Goal: Task Accomplishment & Management: Use online tool/utility

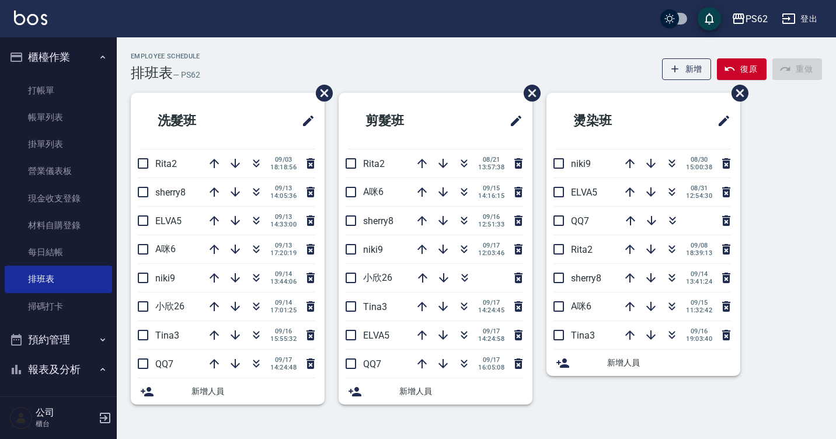
click at [390, 414] on div "剪髮班 Rita2 08/21 13:57:38 A咪6 09/15 14:16:15 sherry8 09/16 12:51:33 niki9 09/17 …" at bounding box center [428, 256] width 208 height 326
click at [385, 66] on div "Employee Schedule 排班表 — PS62 新增 復原 重做" at bounding box center [476, 67] width 691 height 29
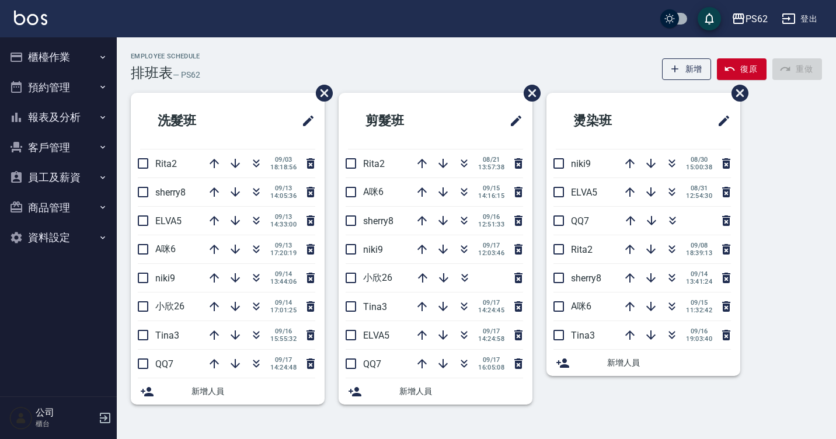
click at [57, 60] on button "櫃檯作業" at bounding box center [58, 57] width 107 height 30
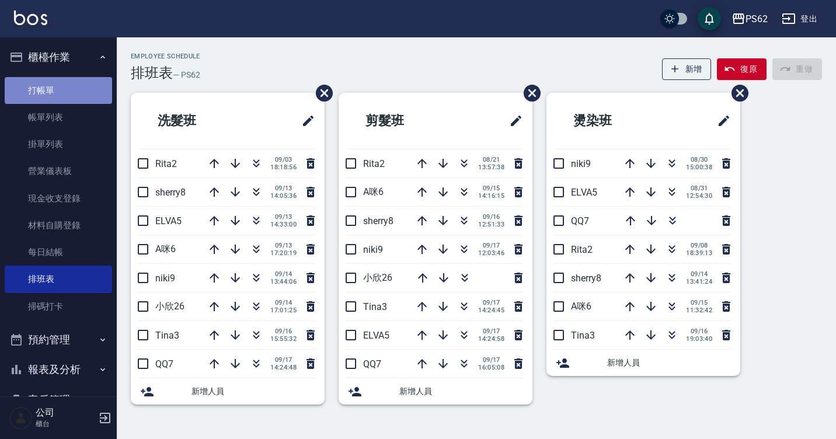
click at [63, 85] on link "打帳單" at bounding box center [58, 90] width 107 height 27
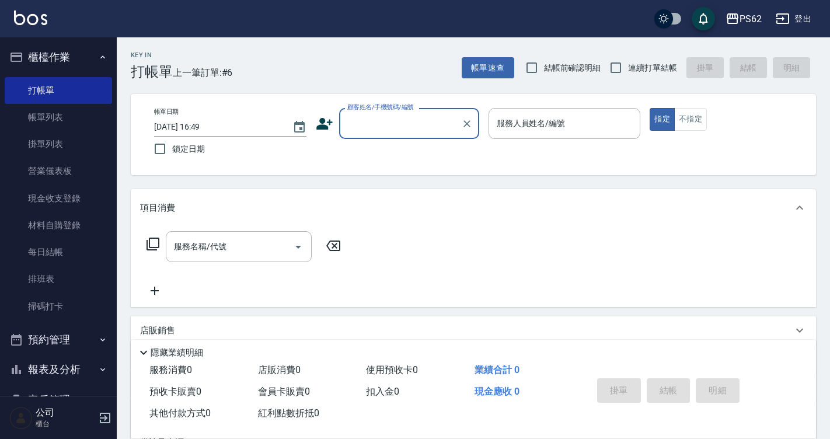
scroll to position [123, 0]
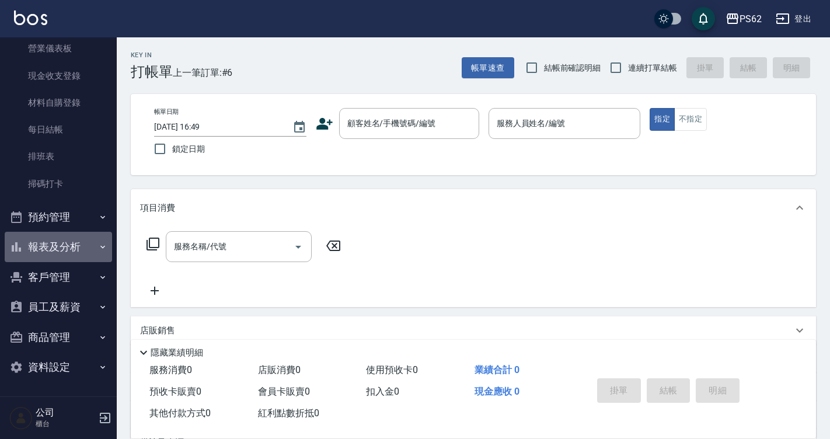
click at [78, 250] on button "報表及分析" at bounding box center [58, 247] width 107 height 30
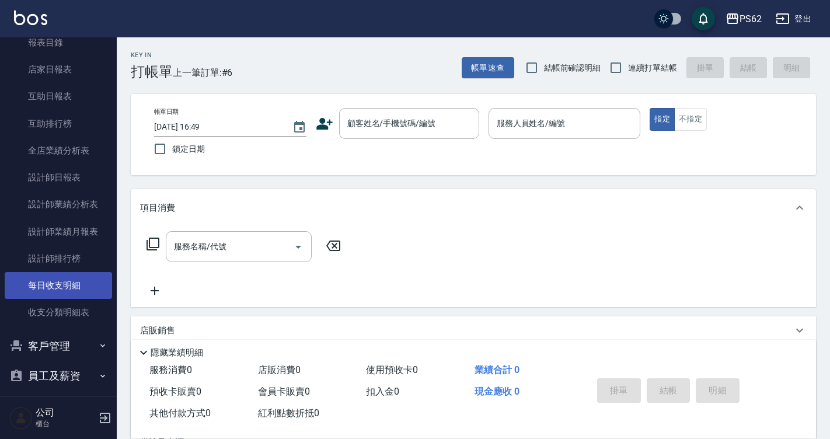
scroll to position [429, 0]
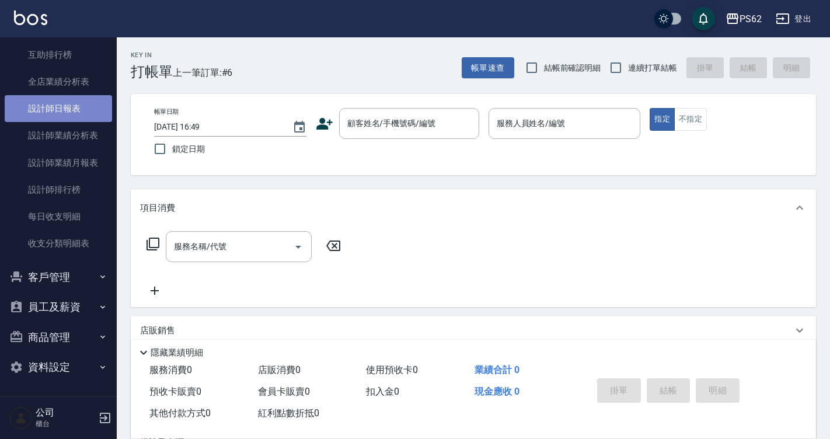
click at [95, 114] on link "設計師日報表" at bounding box center [58, 108] width 107 height 27
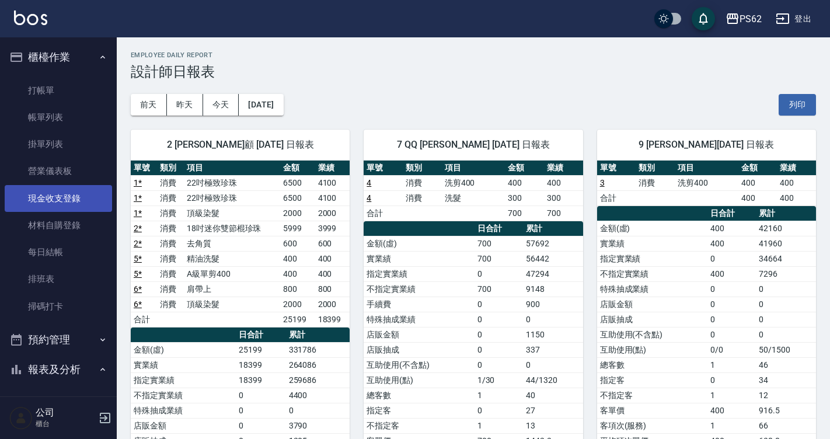
click at [78, 205] on link "現金收支登錄" at bounding box center [58, 198] width 107 height 27
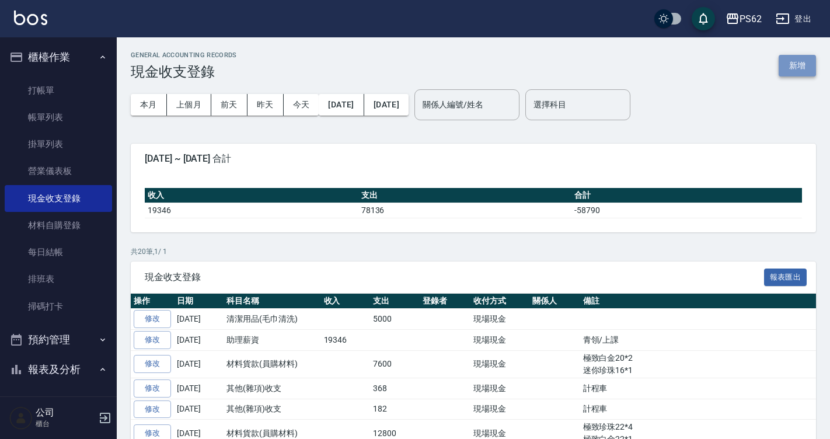
click at [790, 65] on button "新增" at bounding box center [797, 66] width 37 height 22
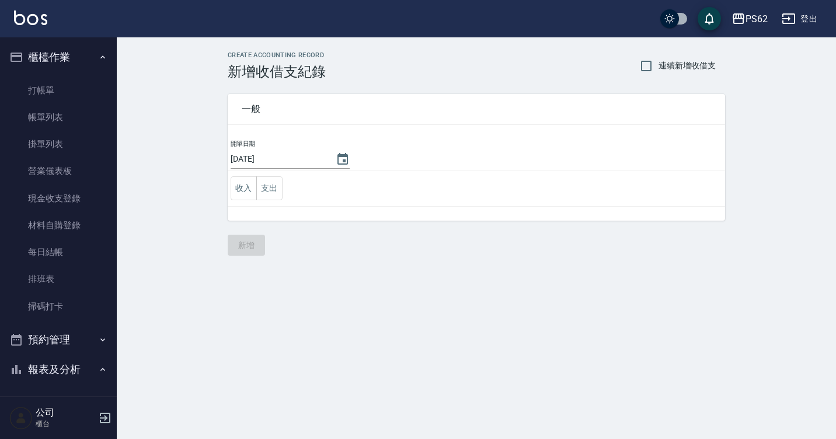
click at [266, 203] on td "收入 支出" at bounding box center [476, 188] width 497 height 36
click at [266, 194] on button "支出" at bounding box center [269, 188] width 26 height 24
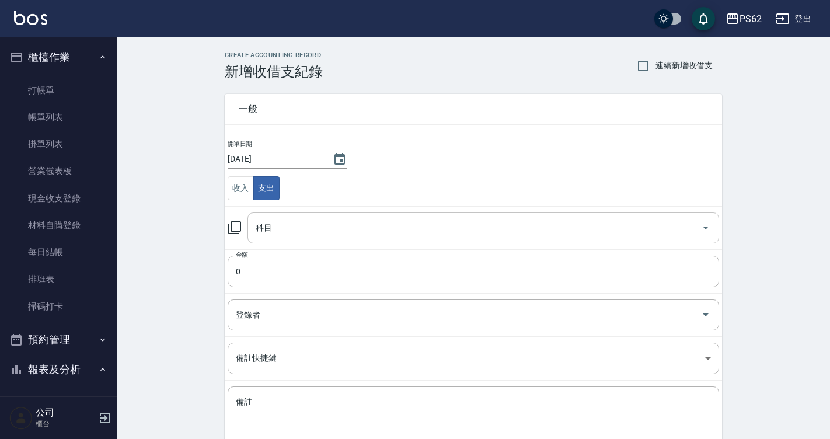
click at [276, 217] on div "科目" at bounding box center [483, 227] width 472 height 31
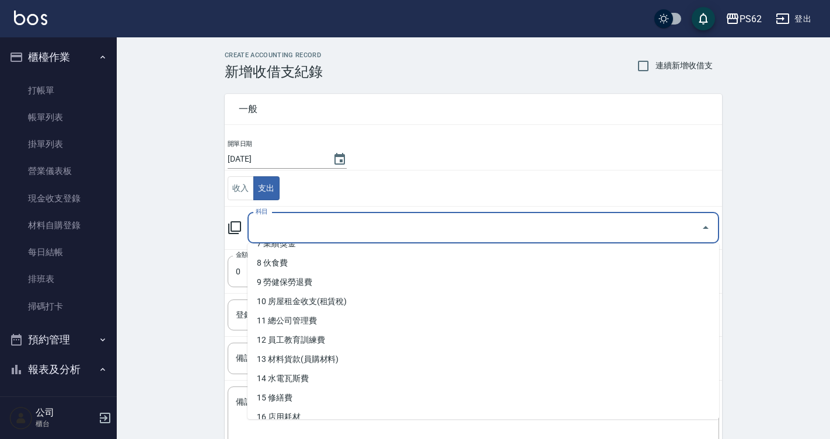
scroll to position [175, 0]
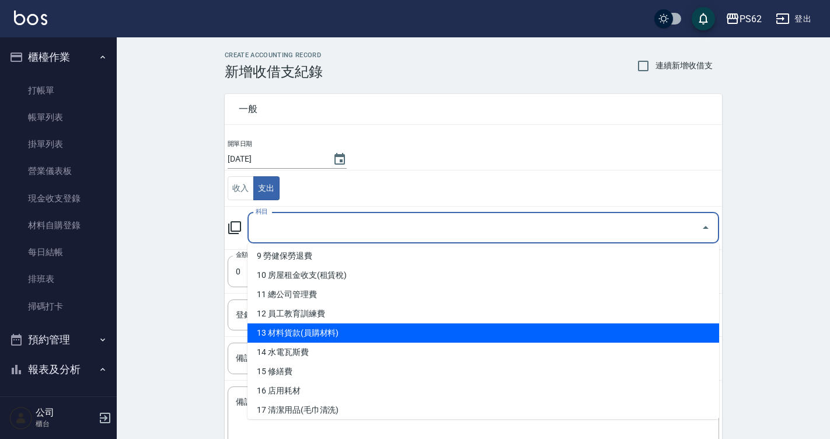
click at [311, 338] on li "13 材料貨款(員購材料)" at bounding box center [483, 332] width 472 height 19
type input "13 材料貨款(員購材料)"
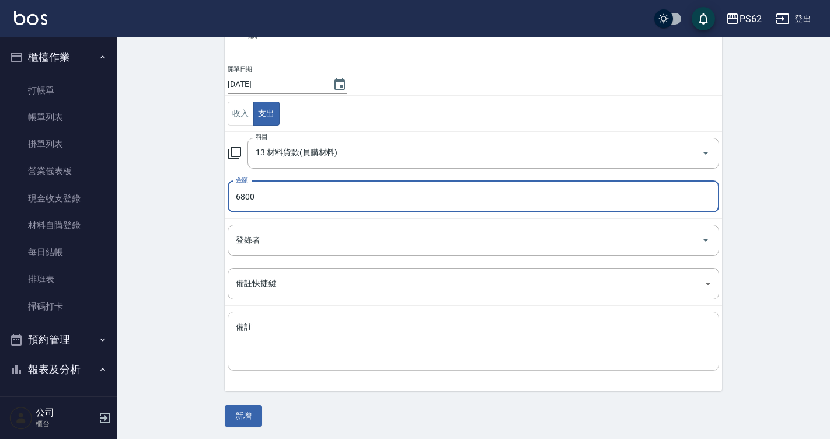
scroll to position [76, 0]
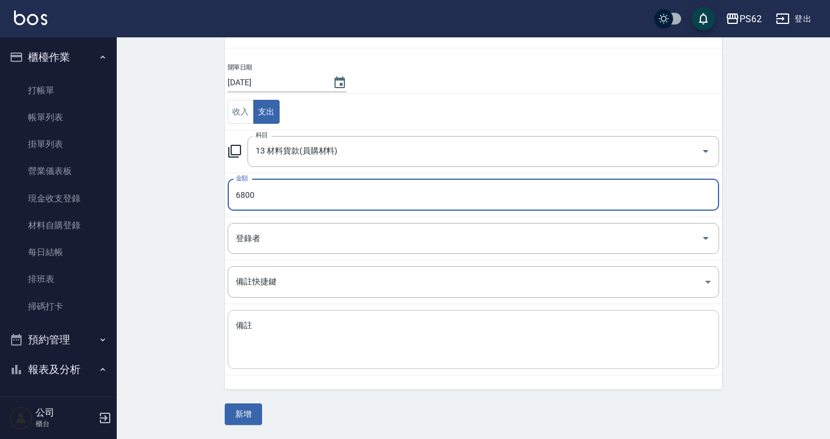
type input "6800"
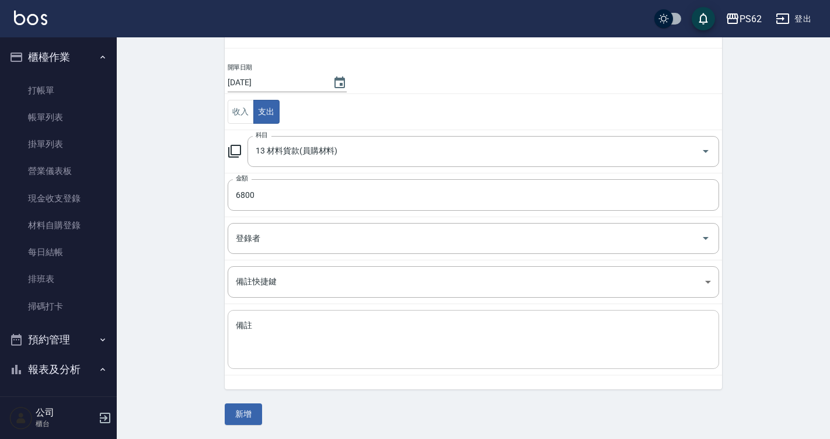
click at [288, 316] on div "x 備註" at bounding box center [473, 339] width 491 height 59
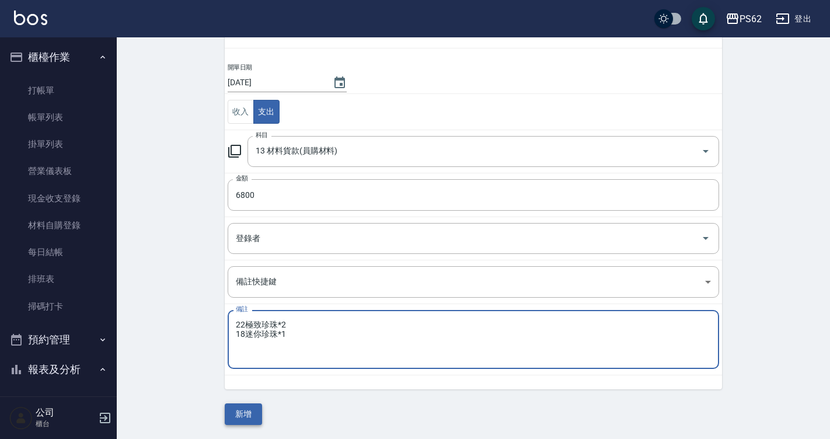
type textarea "22極致珍珠*2 18迷你珍珠*1"
click at [247, 417] on button "新增" at bounding box center [243, 414] width 37 height 22
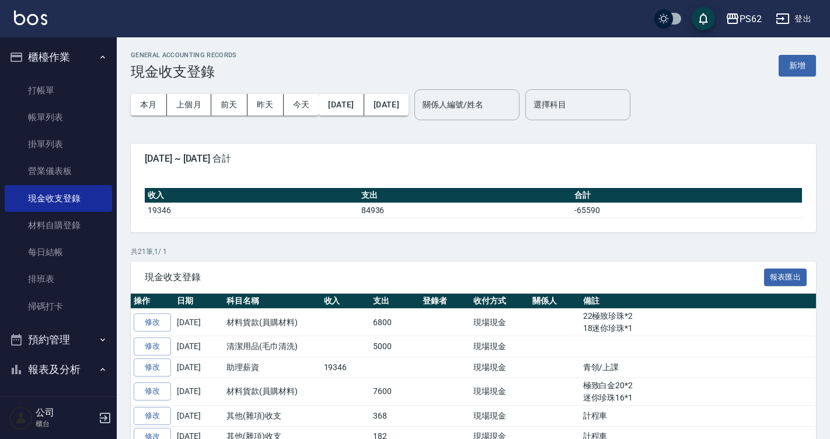
click at [619, 169] on div "2025-09-01 ~ 2025-09-17 合計" at bounding box center [473, 159] width 685 height 30
click at [793, 72] on button "新增" at bounding box center [797, 66] width 37 height 22
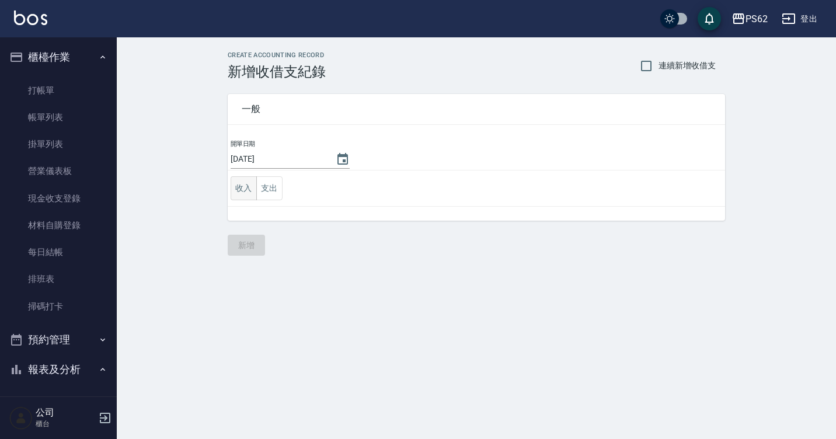
click at [255, 189] on button "收入" at bounding box center [244, 188] width 26 height 24
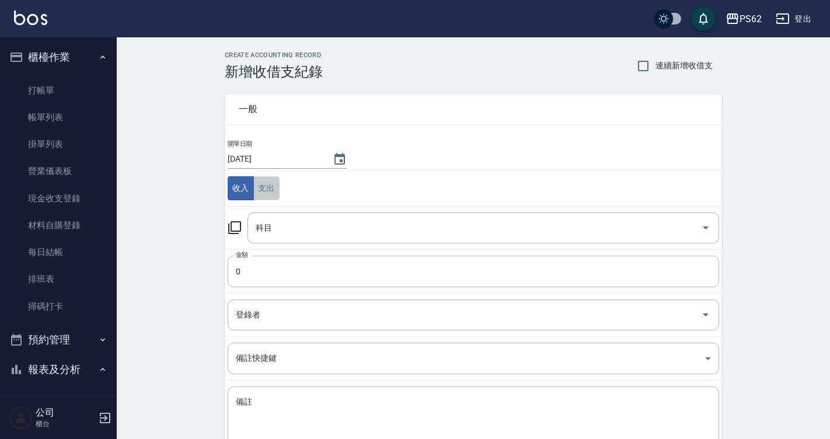
click at [263, 190] on button "支出" at bounding box center [266, 188] width 26 height 24
click at [268, 225] on input "科目" at bounding box center [475, 228] width 444 height 20
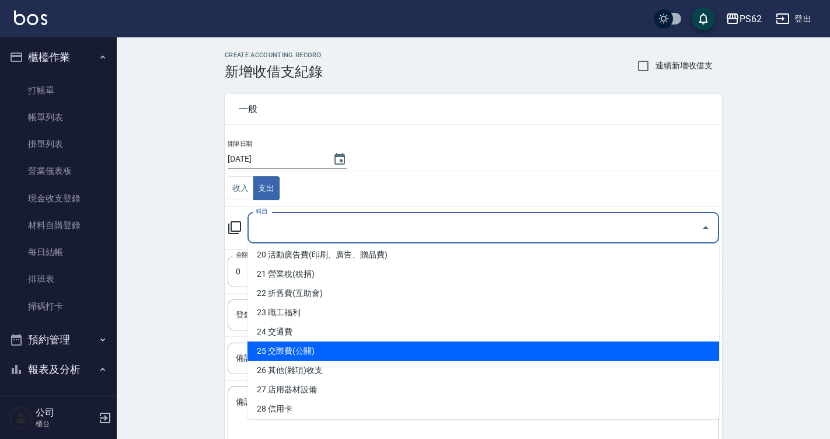
scroll to position [409, 0]
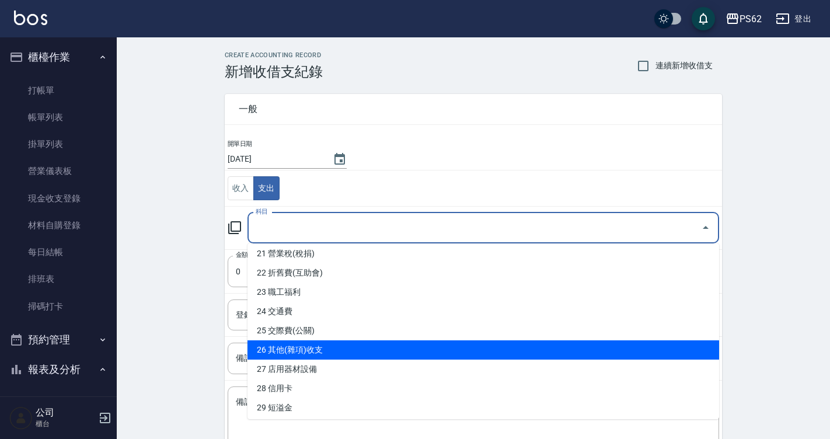
click at [310, 350] on li "26 其他(雜項)收支" at bounding box center [483, 349] width 472 height 19
type input "26 其他(雜項)收支"
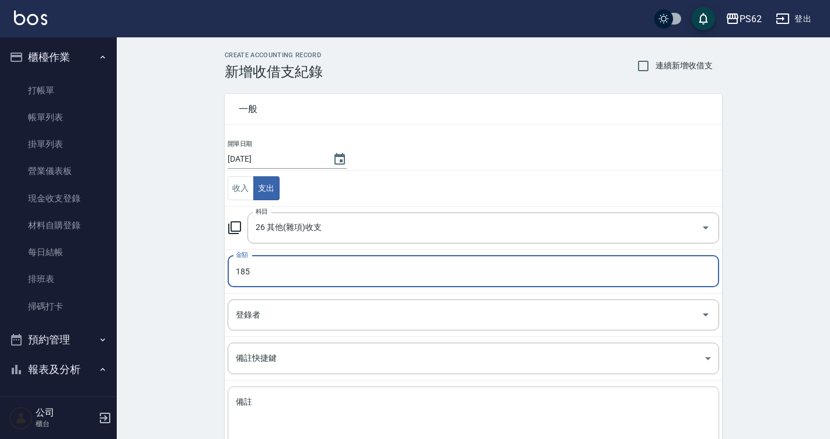
type input "185"
click at [272, 410] on textarea "備註" at bounding box center [473, 416] width 475 height 40
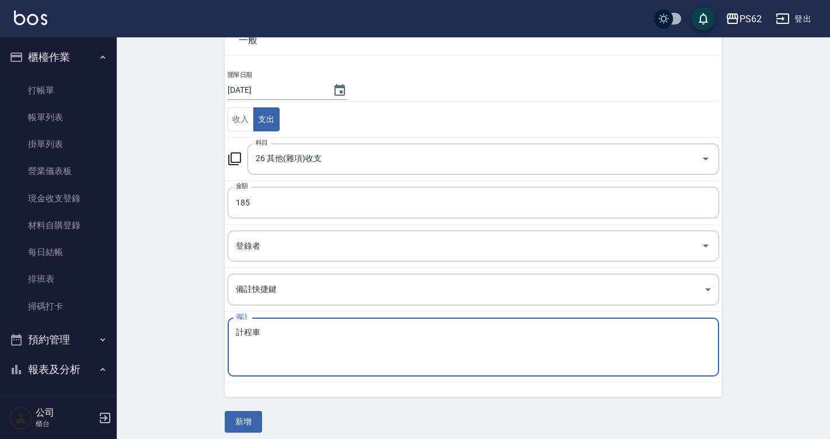
scroll to position [76, 0]
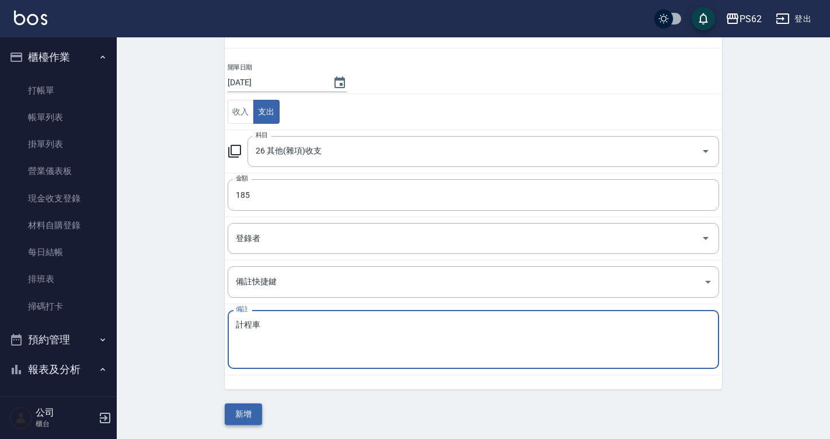
type textarea "計程車"
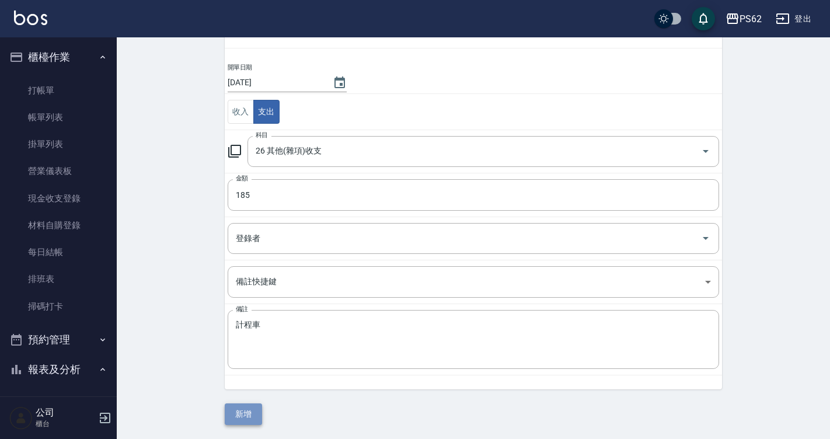
click at [249, 406] on button "新增" at bounding box center [243, 414] width 37 height 22
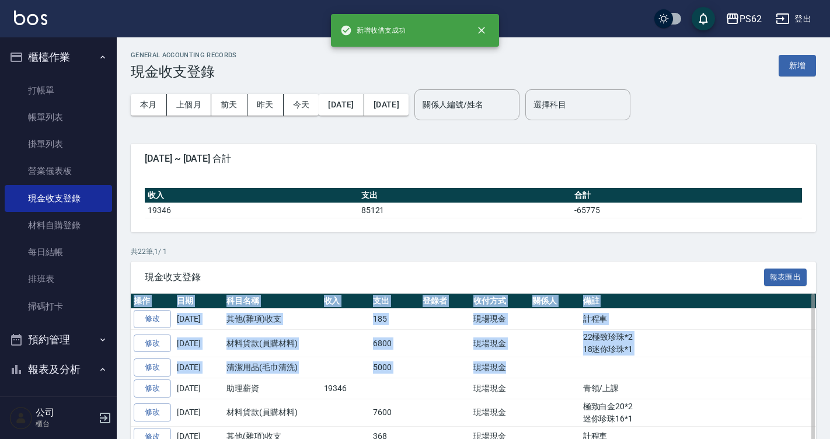
drag, startPoint x: 558, startPoint y: 285, endPoint x: 582, endPoint y: 368, distance: 86.3
click at [582, 368] on td at bounding box center [734, 367] width 309 height 21
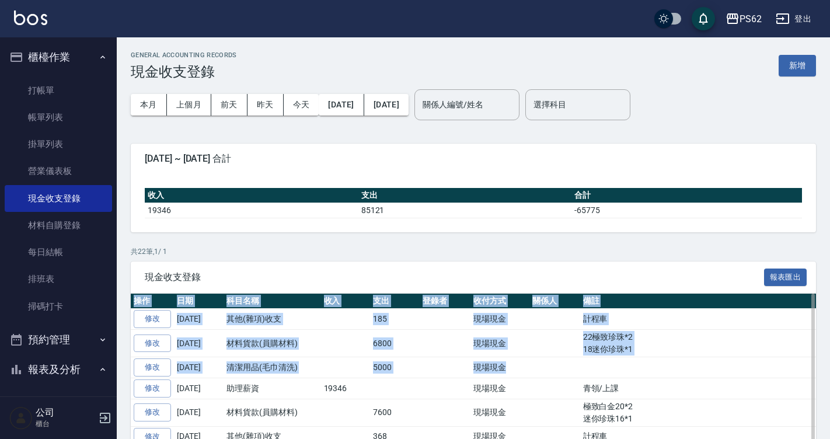
click at [582, 368] on td at bounding box center [734, 367] width 309 height 21
click at [600, 354] on td "22極致珍珠*2 18迷你珍珠*1" at bounding box center [734, 343] width 309 height 27
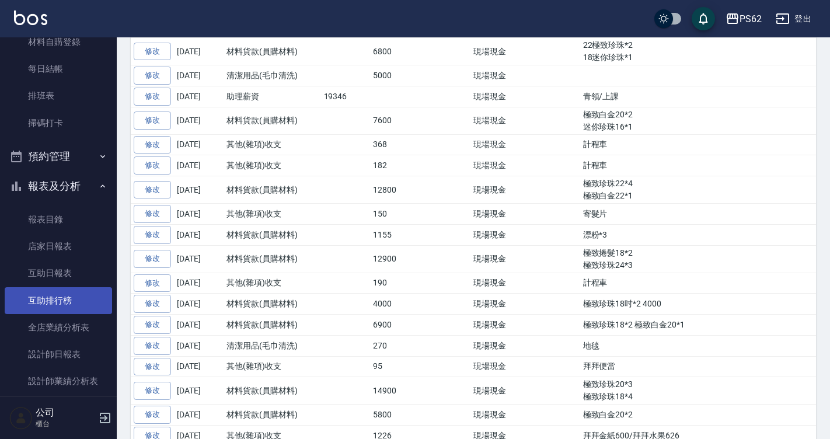
scroll to position [233, 0]
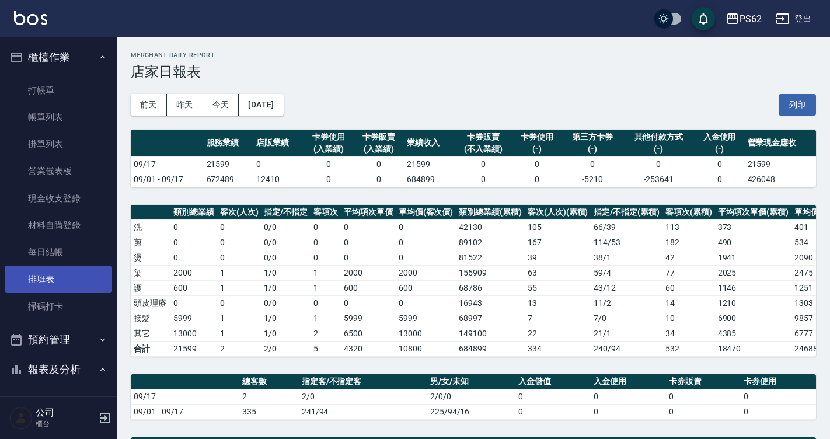
click at [62, 275] on link "排班表" at bounding box center [58, 279] width 107 height 27
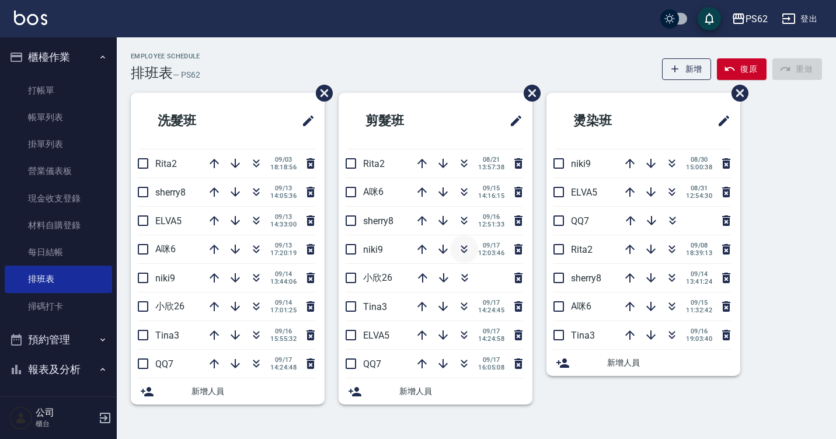
click at [457, 245] on icon "button" at bounding box center [464, 249] width 14 height 14
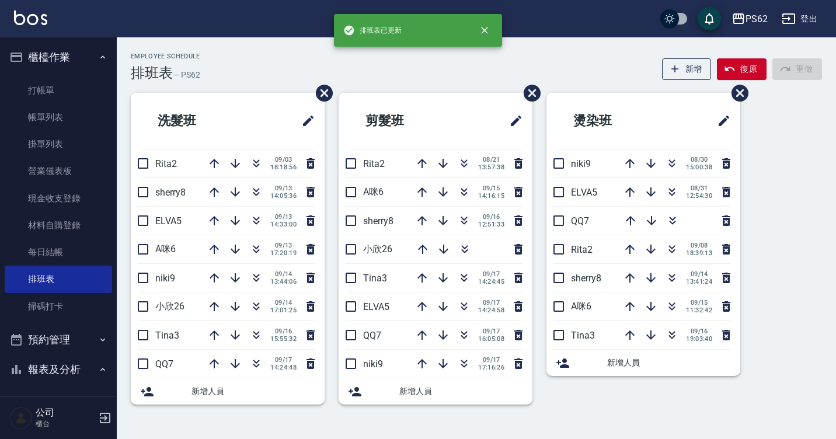
click at [435, 83] on div "Employee Schedule 排班表 — PS62 新增 復原 重做 洗髮班 Rita2 [DATE] 18:18:56 sherry8 [DATE] …" at bounding box center [476, 236] width 719 height 366
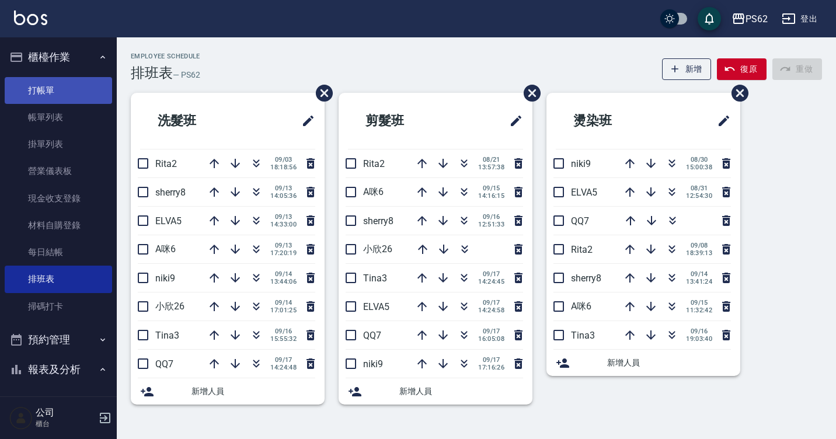
click at [43, 90] on link "打帳單" at bounding box center [58, 90] width 107 height 27
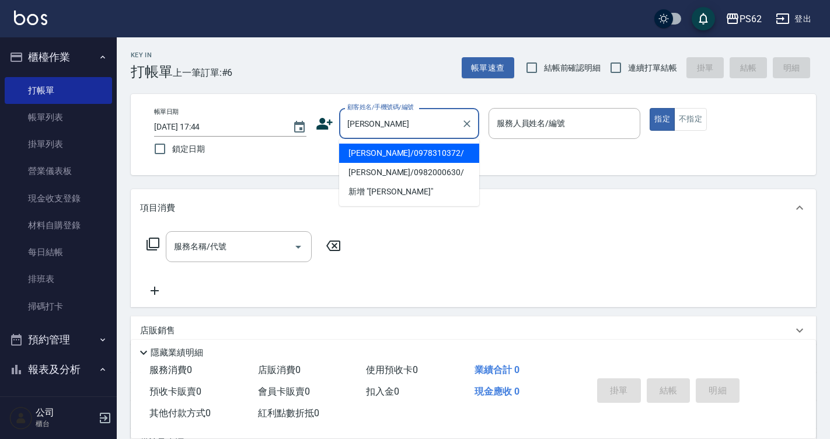
type input "[PERSON_NAME]/0978310372/"
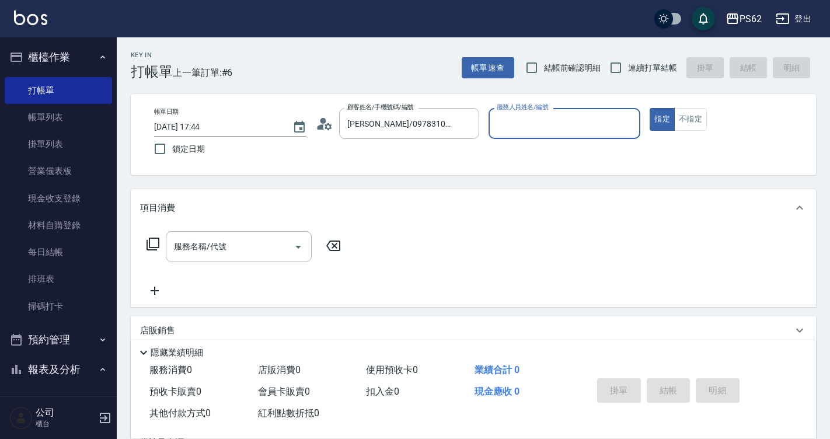
type input "[PERSON_NAME]-2"
click at [650, 108] on button "指定" at bounding box center [662, 119] width 25 height 23
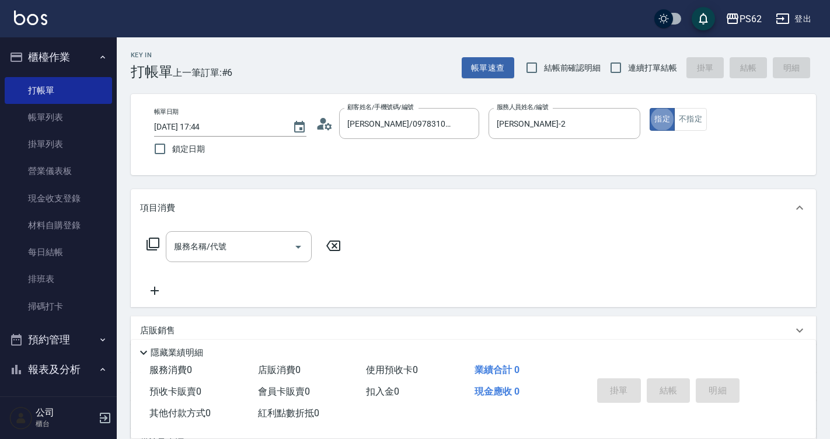
type button "true"
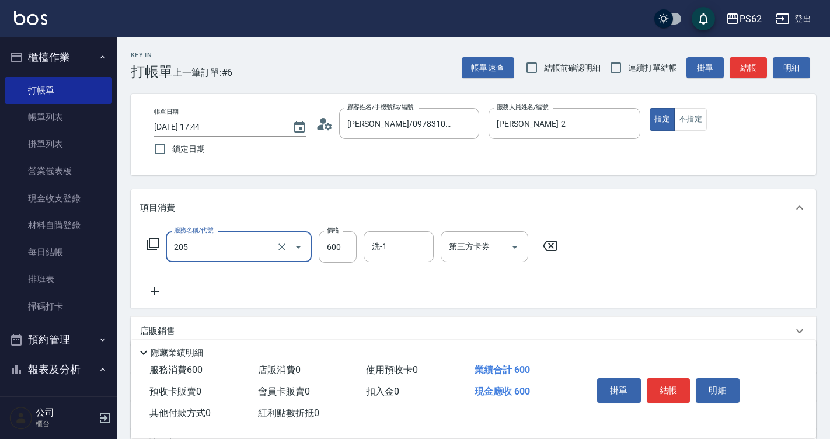
type input "A級洗剪400(205)"
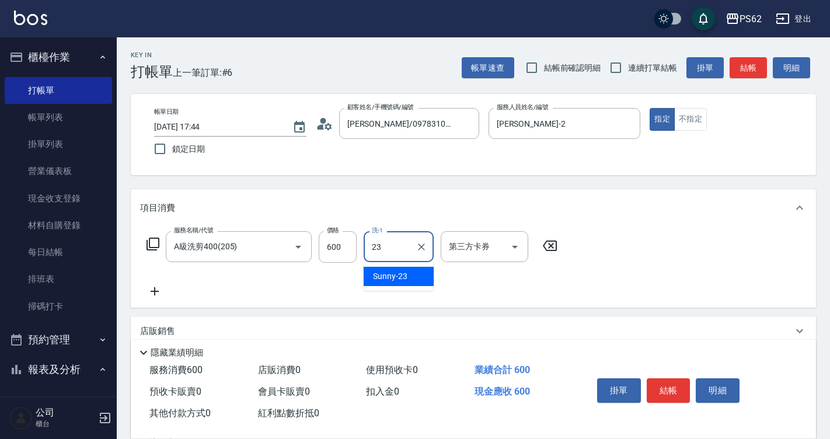
type input "Sunny-23"
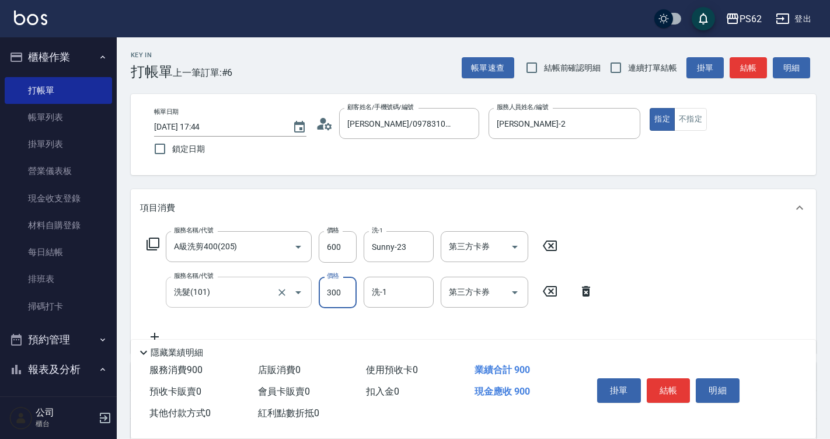
click at [193, 299] on input "洗髮(101)" at bounding box center [222, 292] width 103 height 20
type input "1"
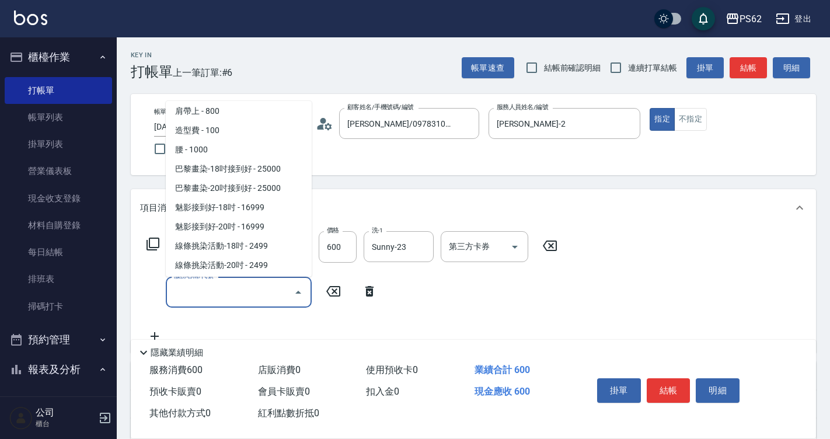
scroll to position [5, 0]
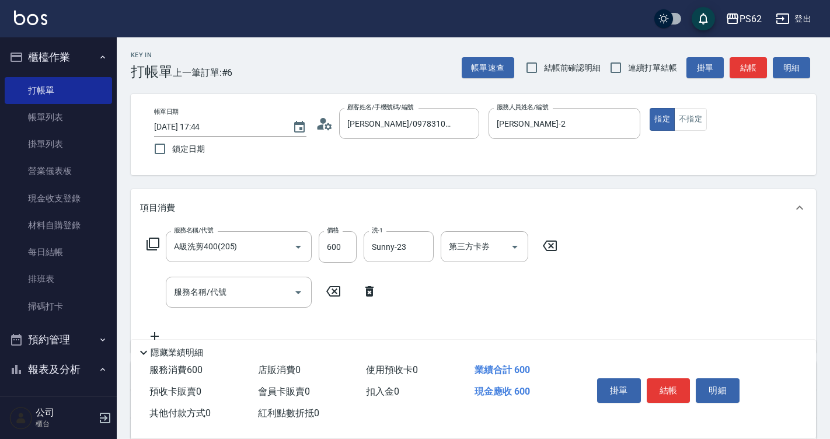
click at [404, 287] on div "服務名稱/代號 A級洗剪400(205) 服務名稱/代號 價格 600 價格 洗-1 Sunny-23 洗-1 第三方卡券 第三方卡券 服務名稱/代號 服務名…" at bounding box center [352, 287] width 424 height 112
click at [370, 284] on div "服務名稱/代號 服務名稱/代號" at bounding box center [262, 292] width 244 height 31
click at [370, 289] on icon at bounding box center [369, 291] width 8 height 11
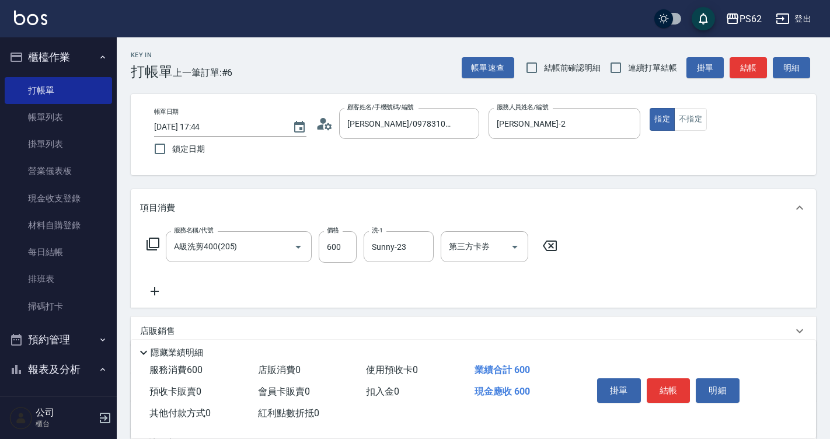
click at [166, 287] on icon at bounding box center [154, 291] width 29 height 14
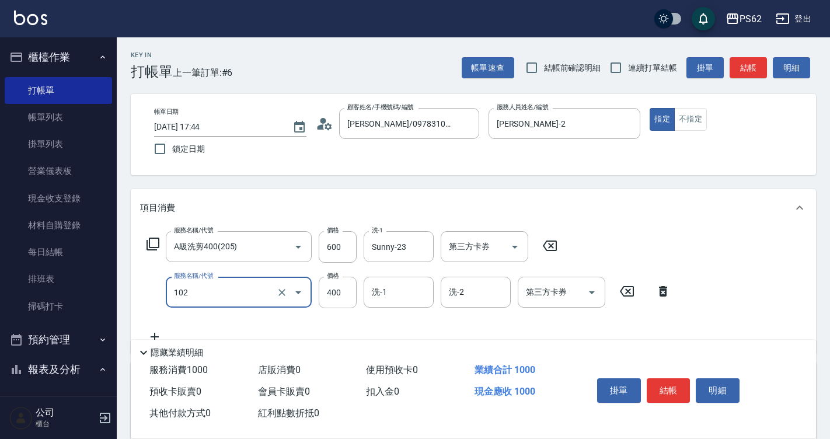
type input "精油洗髮(102)"
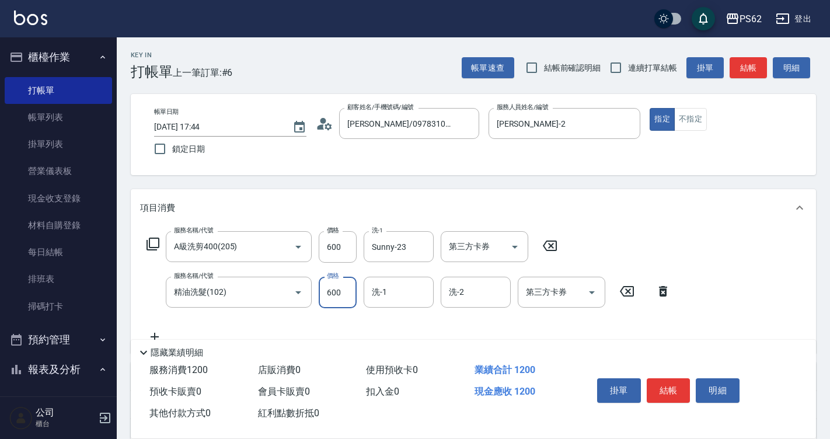
type input "600"
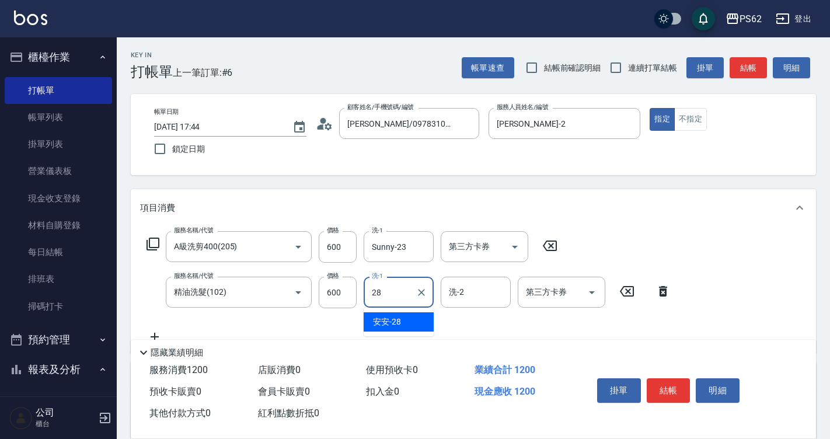
type input "安安-28"
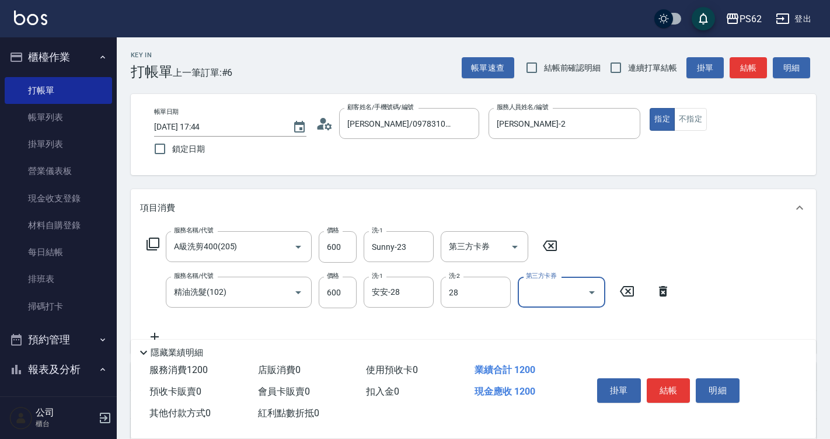
type input "安安-28"
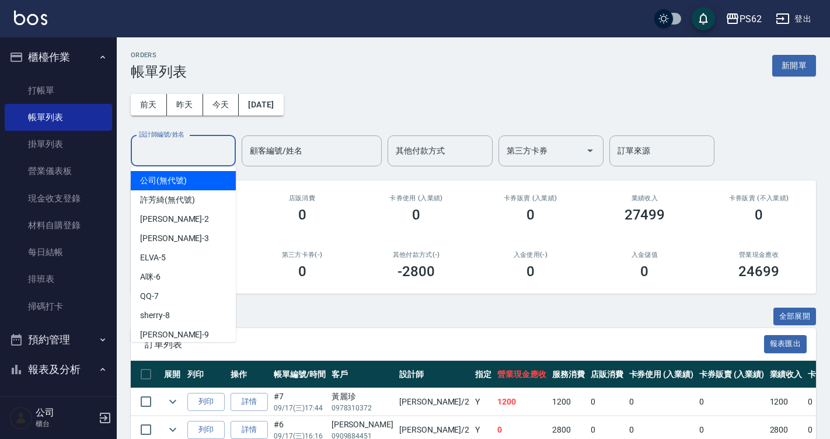
click at [191, 149] on input "設計師編號/姓名" at bounding box center [183, 151] width 95 height 20
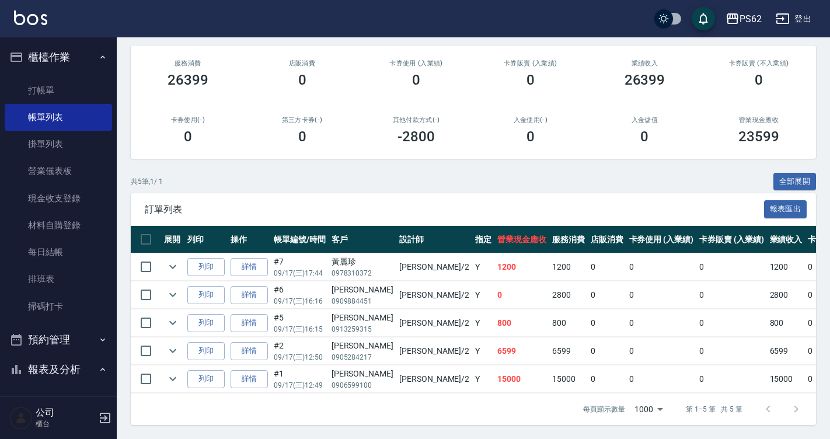
scroll to position [144, 0]
type input "[PERSON_NAME]-2"
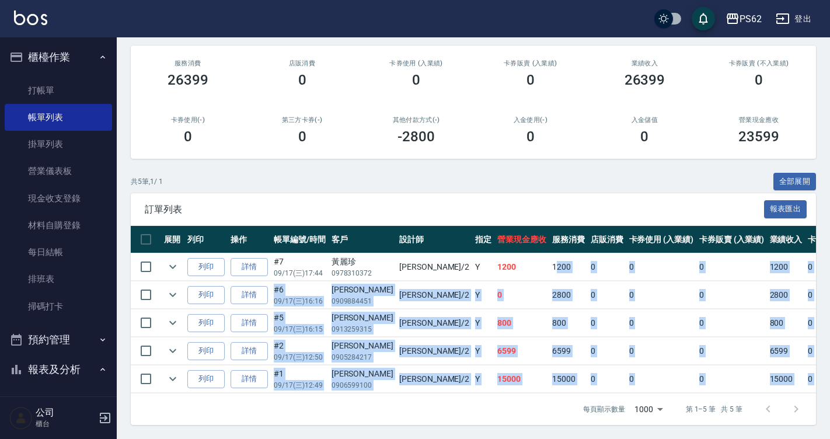
drag, startPoint x: 486, startPoint y: 270, endPoint x: 514, endPoint y: 421, distance: 153.2
click at [513, 416] on div "訂單列表 報表匯出 展開 列印 操作 帳單編號/時間 客戶 設計師 指定 營業現金應收 服務消費 店販消費 卡券使用 (入業績) 卡券販賣 (入業績) 業績收…" at bounding box center [473, 309] width 685 height 232
click at [515, 421] on div "每頁顯示數量 1000 1000 第 1–5 筆 共 5 筆" at bounding box center [473, 409] width 685 height 32
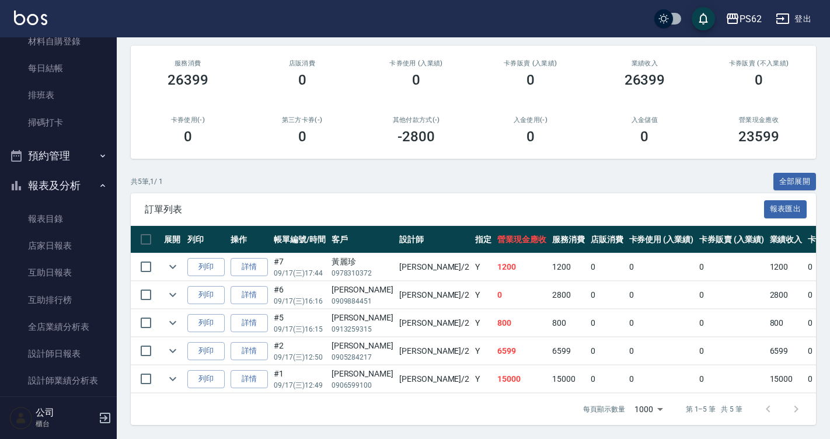
scroll to position [233, 0]
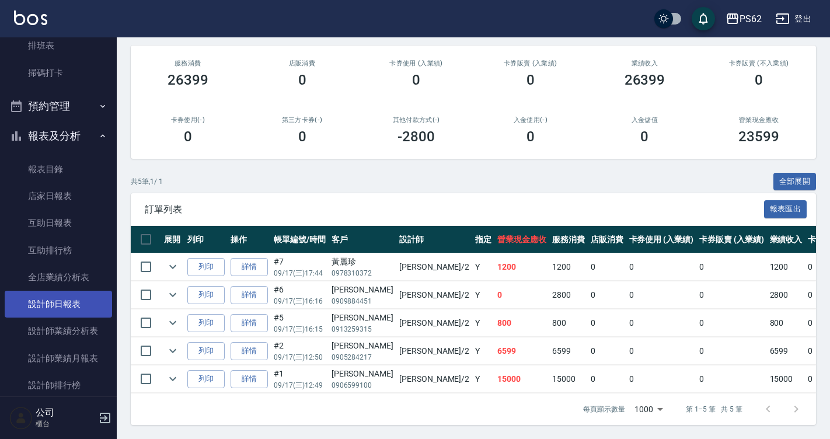
click at [81, 312] on link "設計師日報表" at bounding box center [58, 304] width 107 height 27
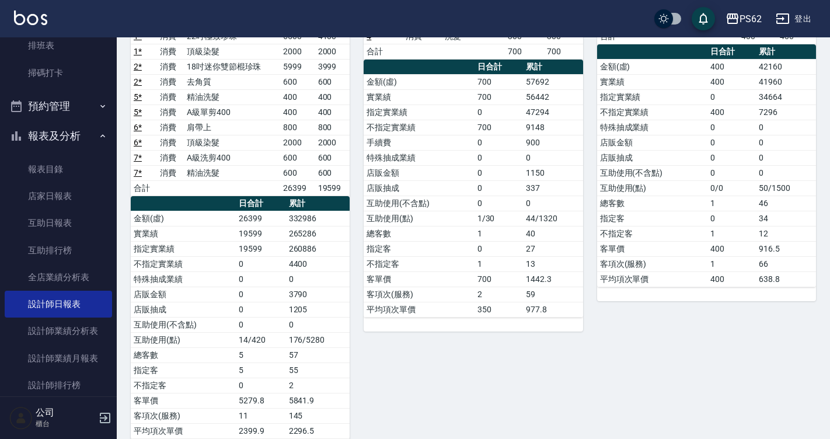
scroll to position [190, 0]
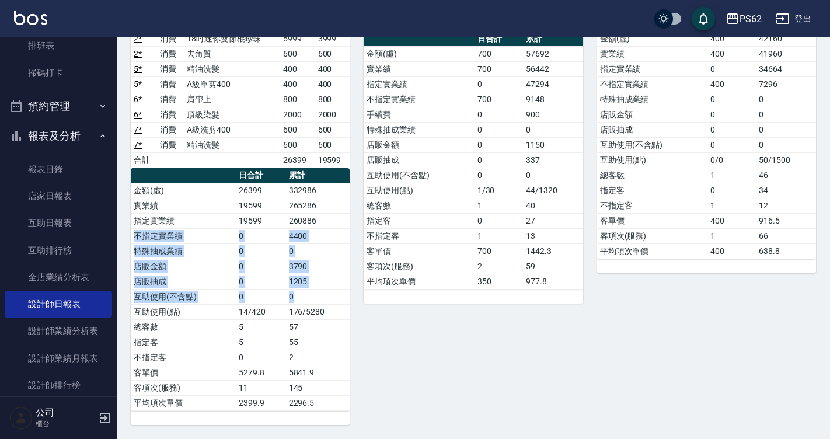
drag, startPoint x: 329, startPoint y: 224, endPoint x: 329, endPoint y: 298, distance: 74.1
click at [329, 293] on tbody "金額(虛) 26399 332986 實業績 19599 265286 指定實業績 19599 260886 不指定實業績 0 4400 特殊抽成業績 0 0…" at bounding box center [240, 297] width 219 height 228
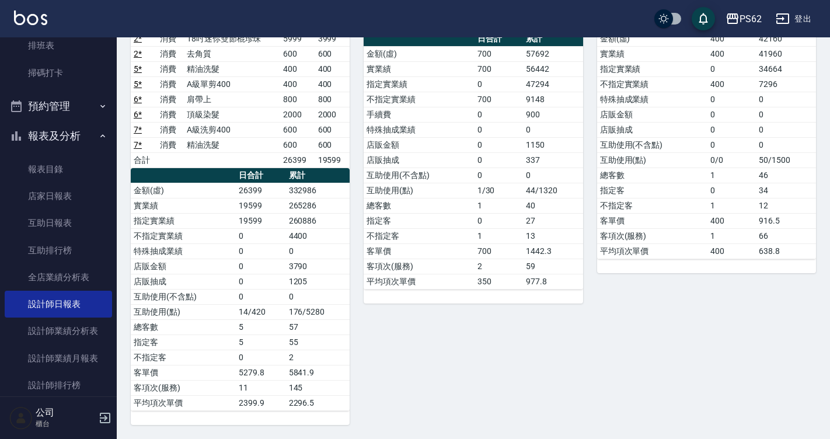
click at [327, 307] on td "176/5280" at bounding box center [318, 311] width 64 height 15
click at [717, 149] on td "0" at bounding box center [731, 144] width 49 height 15
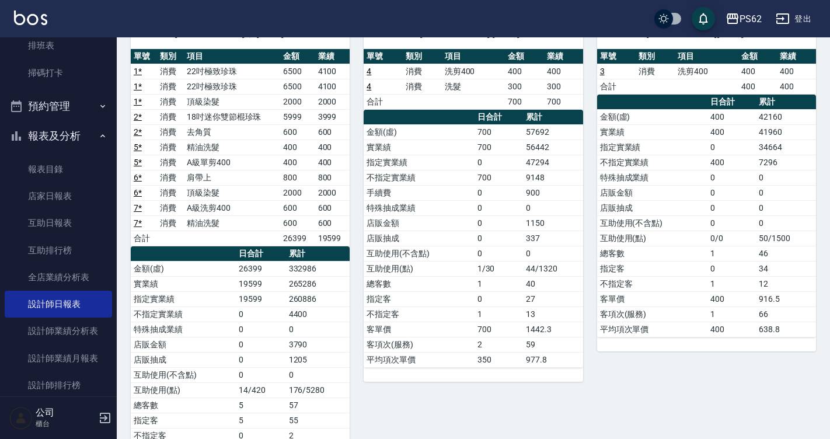
scroll to position [131, 0]
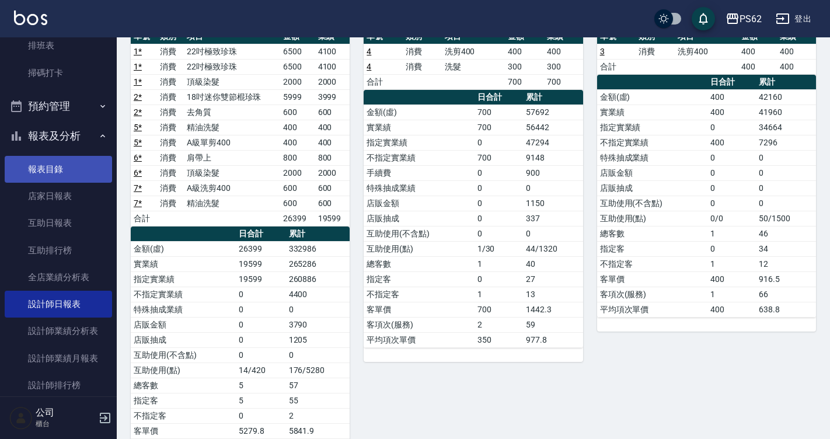
click at [40, 166] on link "報表目錄" at bounding box center [58, 169] width 107 height 27
